Goal: Information Seeking & Learning: Learn about a topic

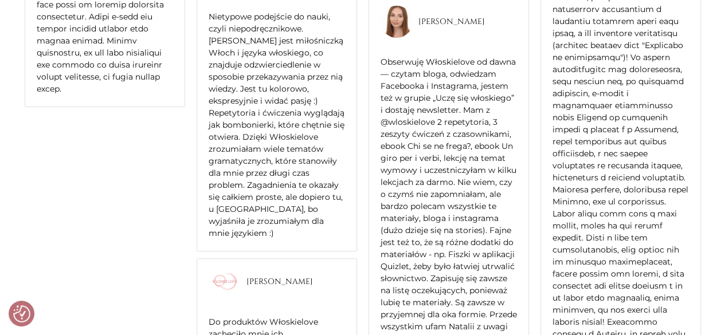
scroll to position [2716, 0]
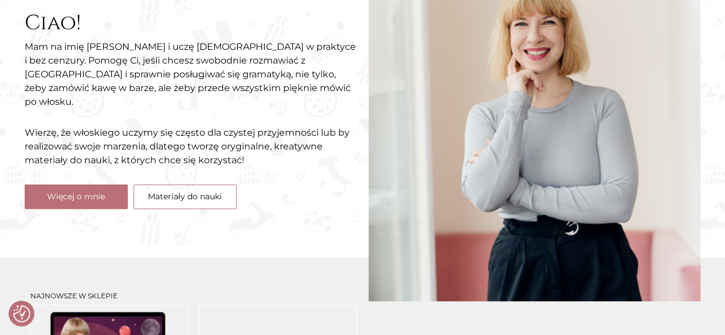
scroll to position [0, 0]
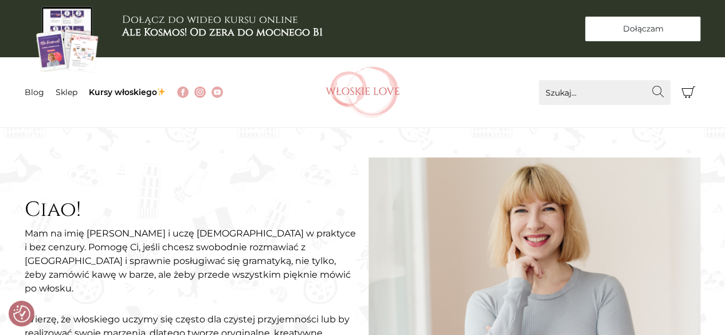
click at [690, 36] on link "Dołączam Dołączam" at bounding box center [643, 29] width 115 height 25
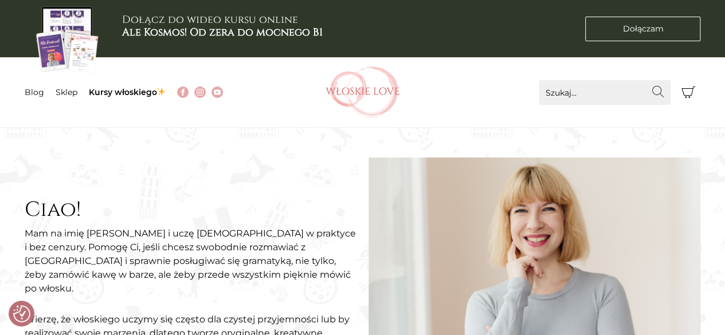
click at [349, 77] on img at bounding box center [363, 93] width 75 height 52
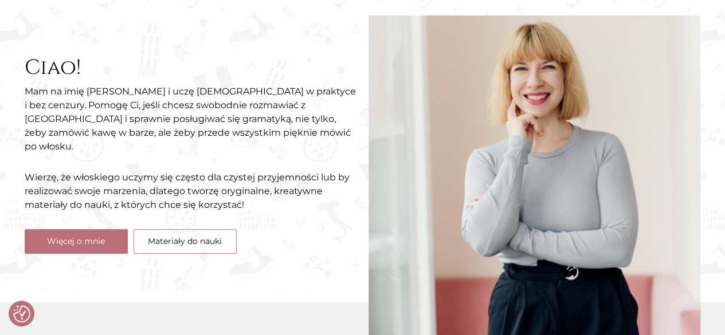
scroll to position [127, 0]
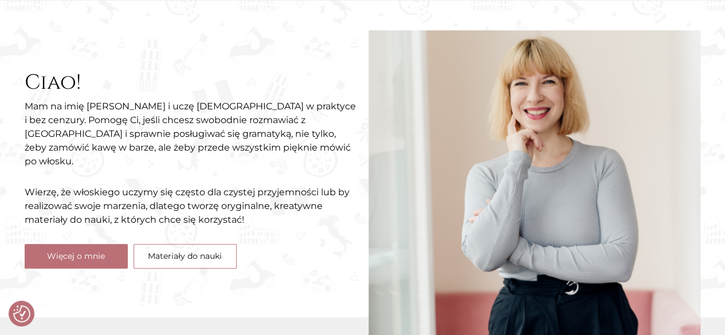
click at [684, 37] on img at bounding box center [535, 195] width 332 height 331
click at [82, 247] on link "Więcej o mnie" at bounding box center [76, 256] width 103 height 25
